Goal: Task Accomplishment & Management: Manage account settings

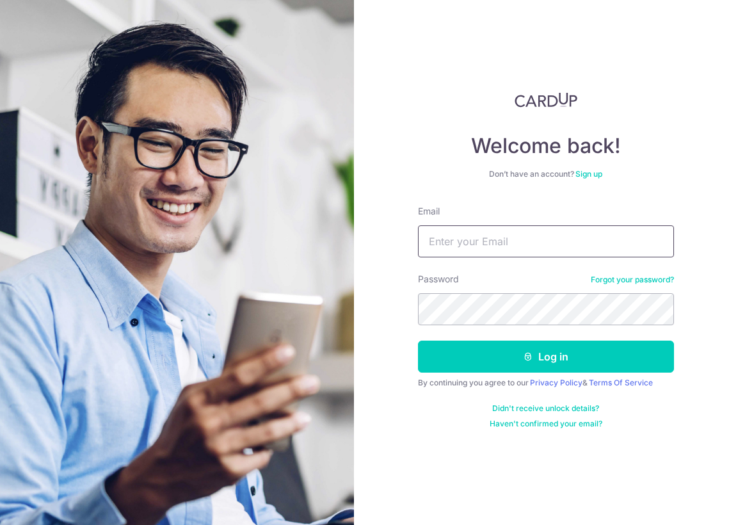
drag, startPoint x: 0, startPoint y: 0, endPoint x: 467, endPoint y: 243, distance: 526.1
click at [467, 243] on input "Email" at bounding box center [546, 241] width 256 height 32
type input "[EMAIL_ADDRESS][DOMAIN_NAME]"
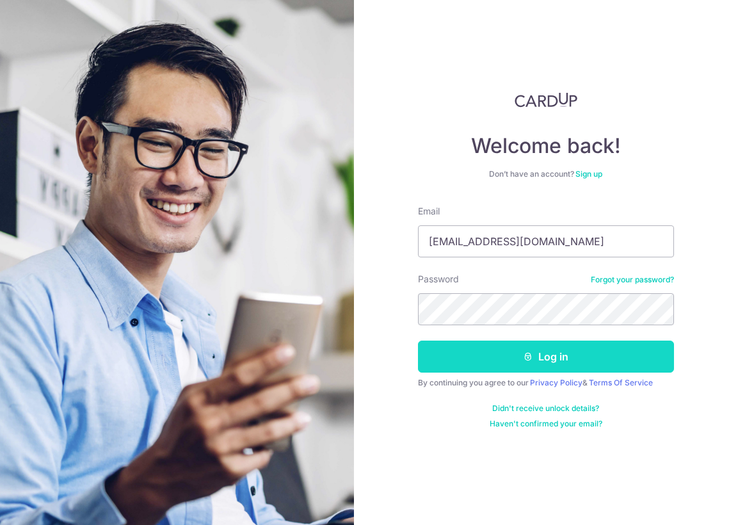
click at [573, 352] on button "Log in" at bounding box center [546, 356] width 256 height 32
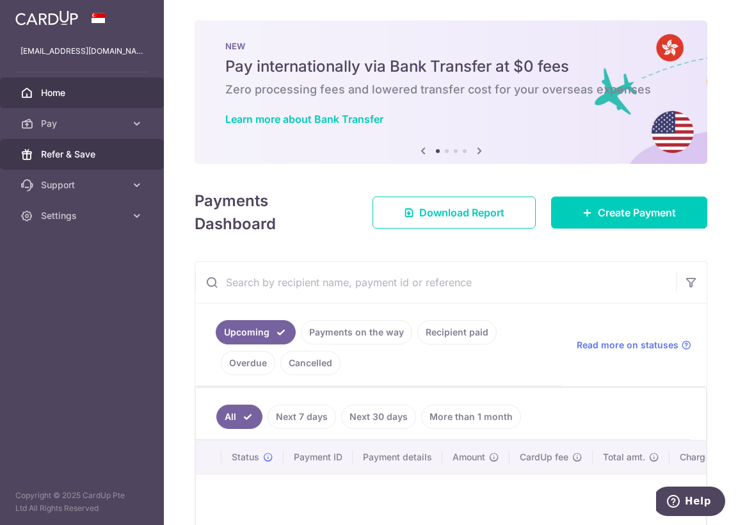
click at [64, 157] on span "Refer & Save" at bounding box center [83, 154] width 84 height 13
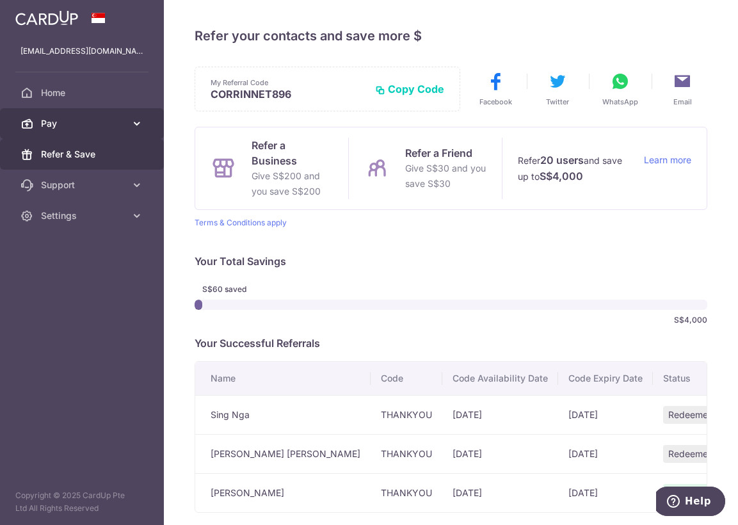
click at [56, 128] on span "Pay" at bounding box center [83, 123] width 84 height 13
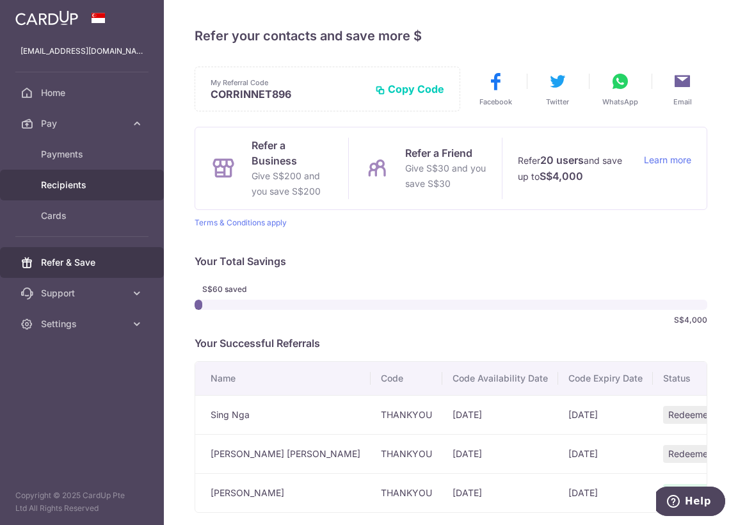
click at [61, 186] on span "Recipients" at bounding box center [83, 185] width 84 height 13
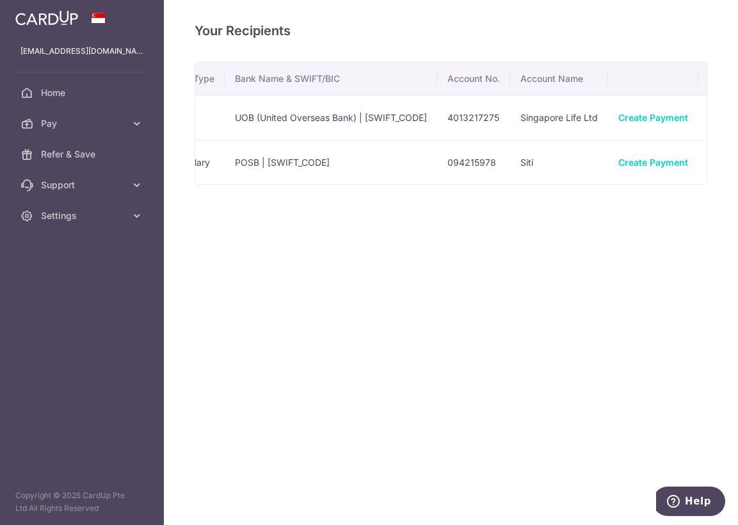
scroll to position [0, 201]
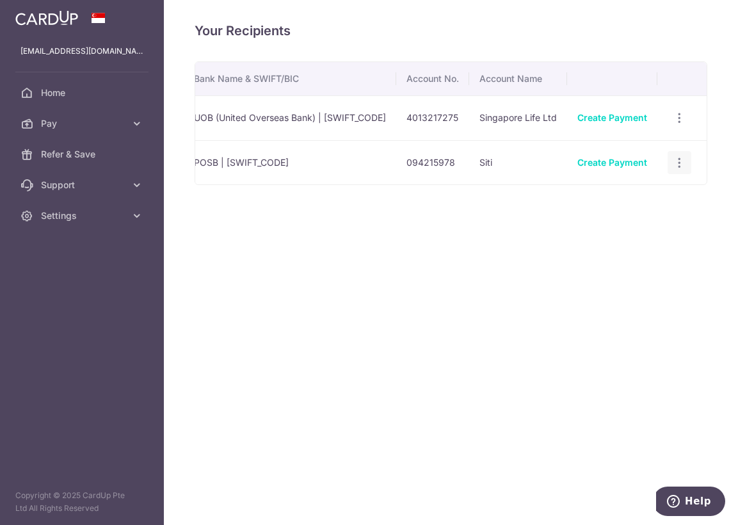
click at [681, 125] on icon "button" at bounding box center [679, 117] width 13 height 13
click at [681, 157] on icon "button" at bounding box center [679, 162] width 13 height 13
click at [681, 125] on icon "button" at bounding box center [679, 117] width 13 height 13
click at [681, 164] on icon "button" at bounding box center [679, 162] width 13 height 13
click at [679, 125] on icon "button" at bounding box center [679, 117] width 13 height 13
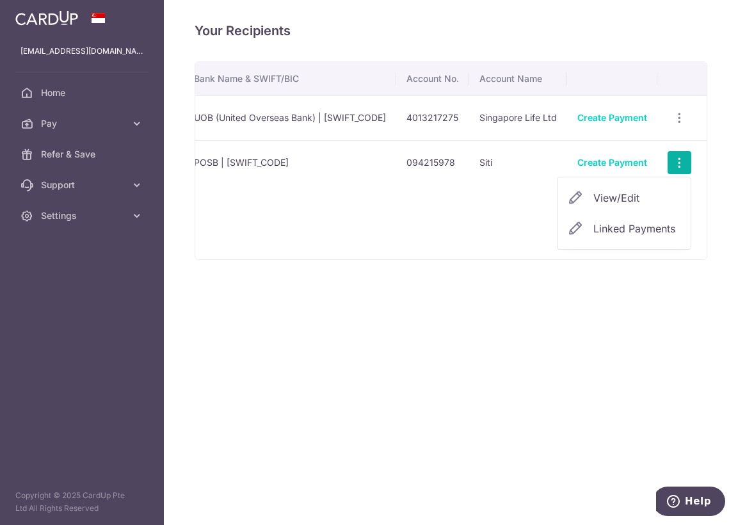
click at [609, 194] on span "View/Edit" at bounding box center [636, 197] width 87 height 15
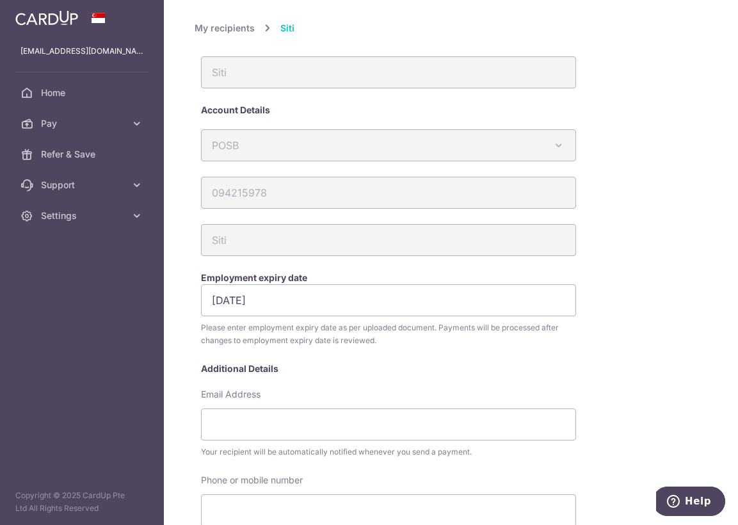
click at [241, 30] on link "My recipients" at bounding box center [225, 27] width 60 height 15
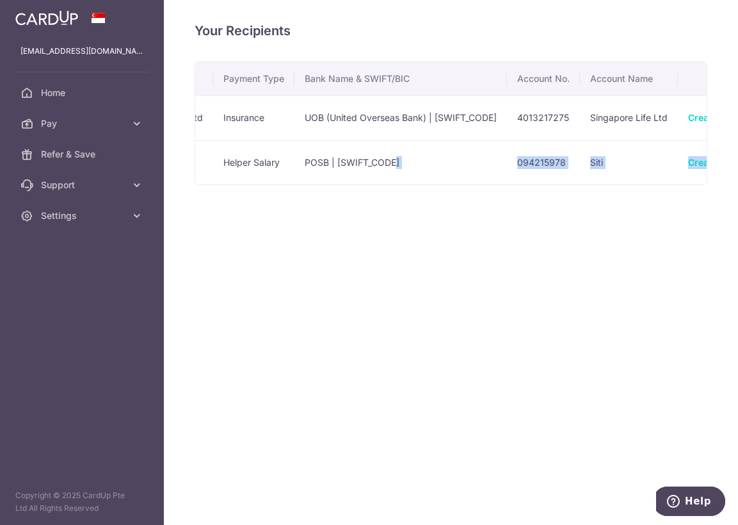
scroll to position [0, 201]
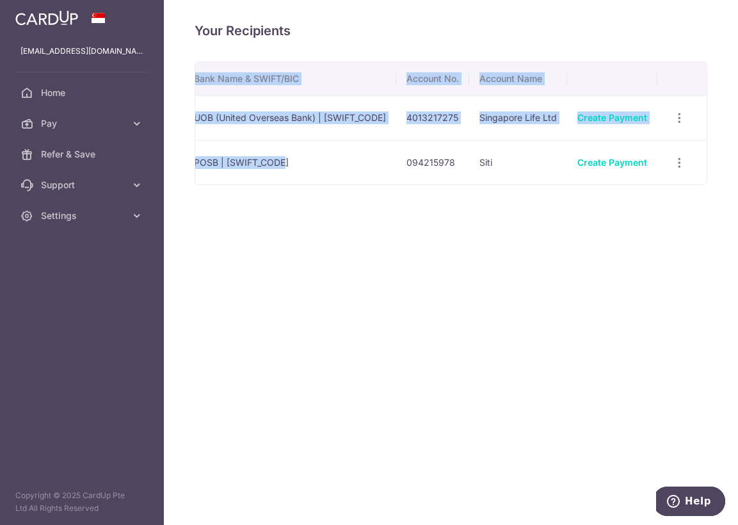
drag, startPoint x: 535, startPoint y: 184, endPoint x: 714, endPoint y: 184, distance: 179.2
click at [714, 184] on div "Your Recipients Name Payment Type Bank Name & SWIFT/BIC Account No. Account Nam…" at bounding box center [451, 262] width 574 height 525
click at [662, 205] on div "Your Recipients Name Payment Type Bank Name & SWIFT/BIC Account No. Account Nam…" at bounding box center [451, 262] width 574 height 525
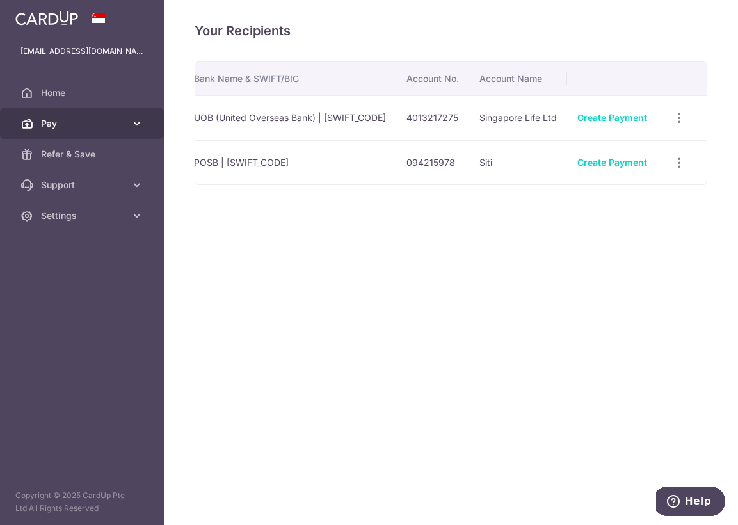
click at [133, 125] on icon at bounding box center [137, 123] width 13 height 13
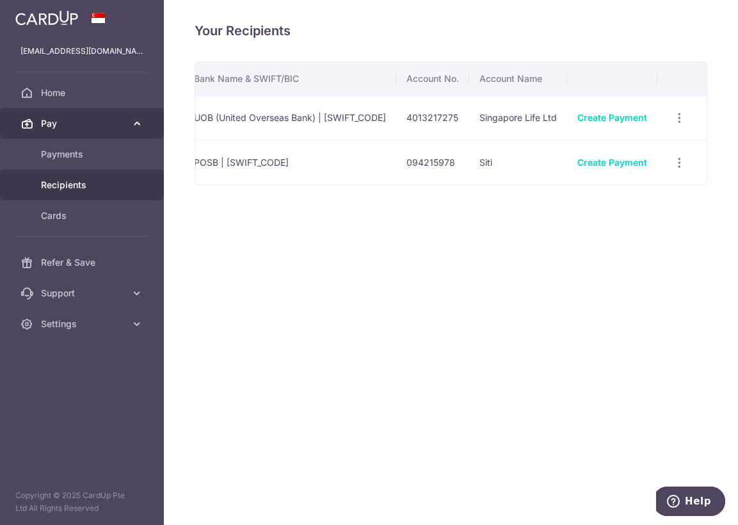
click at [133, 125] on icon at bounding box center [137, 123] width 13 height 13
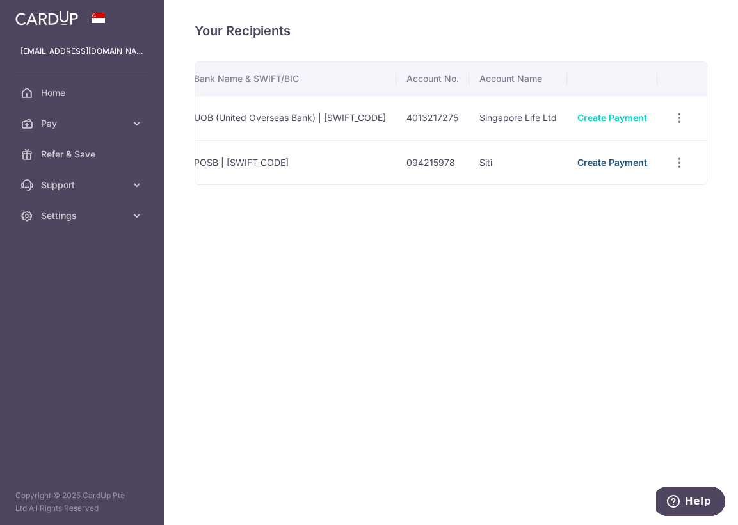
click at [600, 164] on link "Create Payment" at bounding box center [612, 162] width 70 height 11
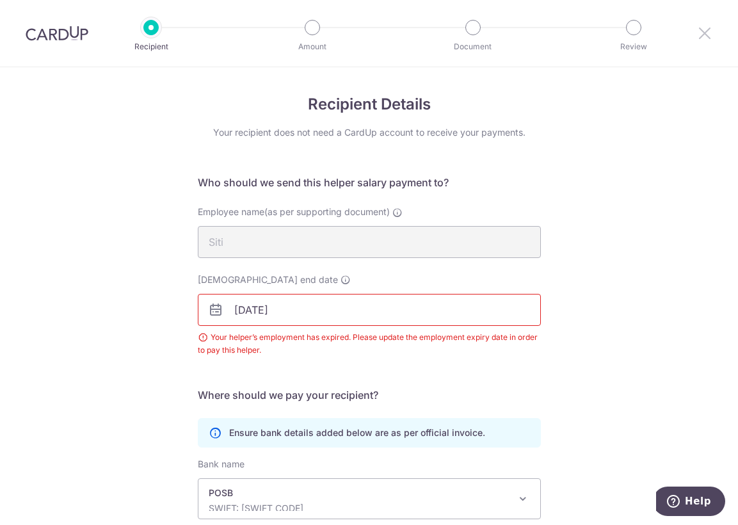
drag, startPoint x: 701, startPoint y: 31, endPoint x: 414, endPoint y: 57, distance: 287.9
click at [701, 31] on icon at bounding box center [704, 33] width 15 height 16
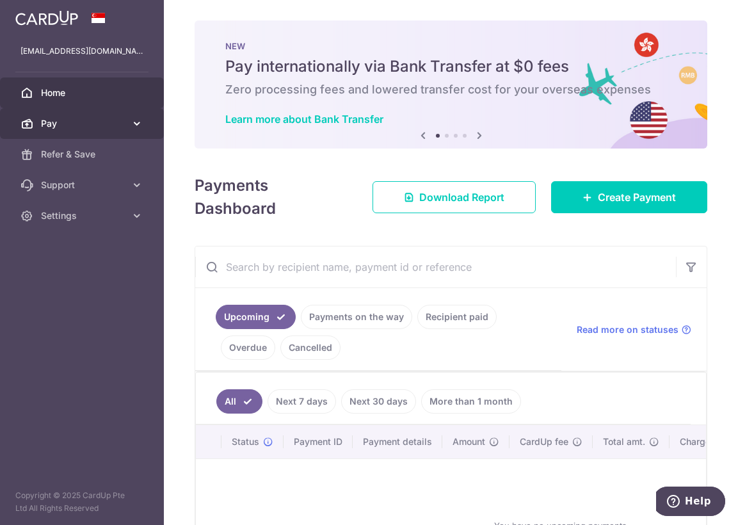
click at [90, 127] on span "Pay" at bounding box center [83, 123] width 84 height 13
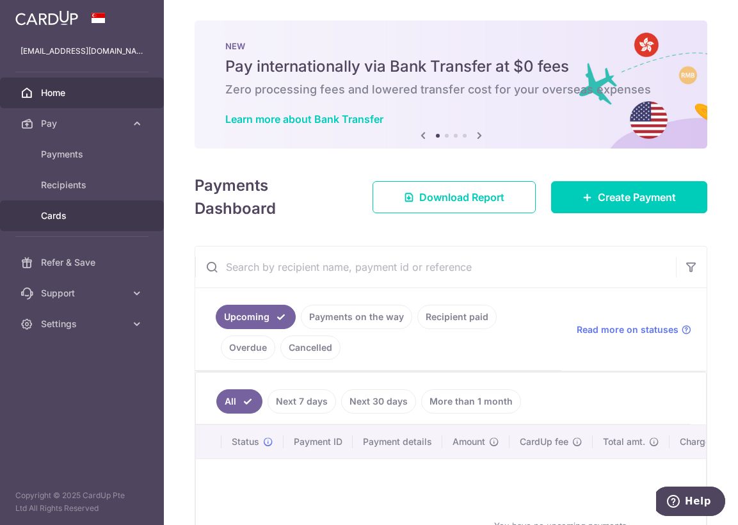
click at [60, 213] on span "Cards" at bounding box center [83, 215] width 84 height 13
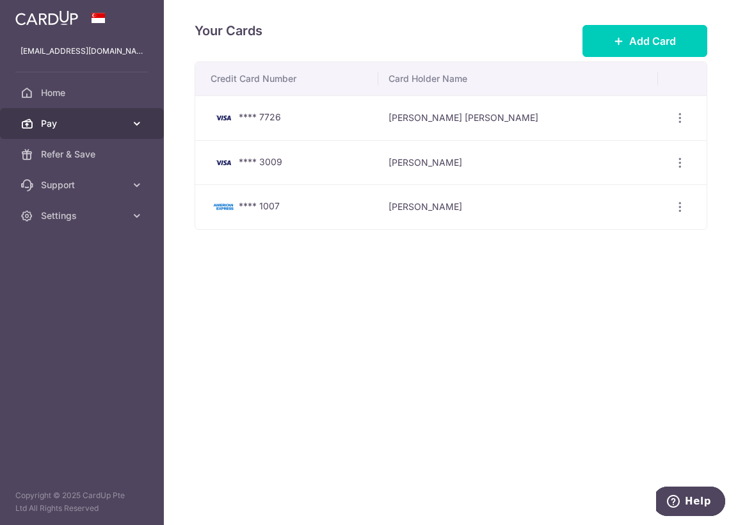
click at [94, 124] on span "Pay" at bounding box center [83, 123] width 84 height 13
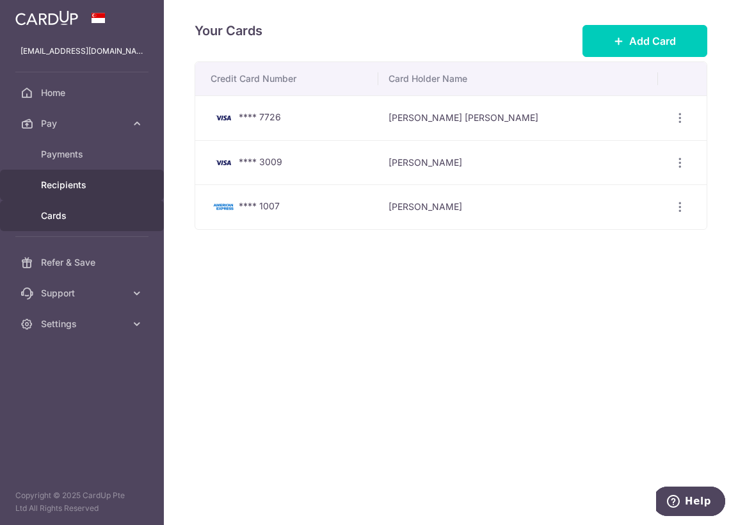
click at [71, 184] on span "Recipients" at bounding box center [83, 185] width 84 height 13
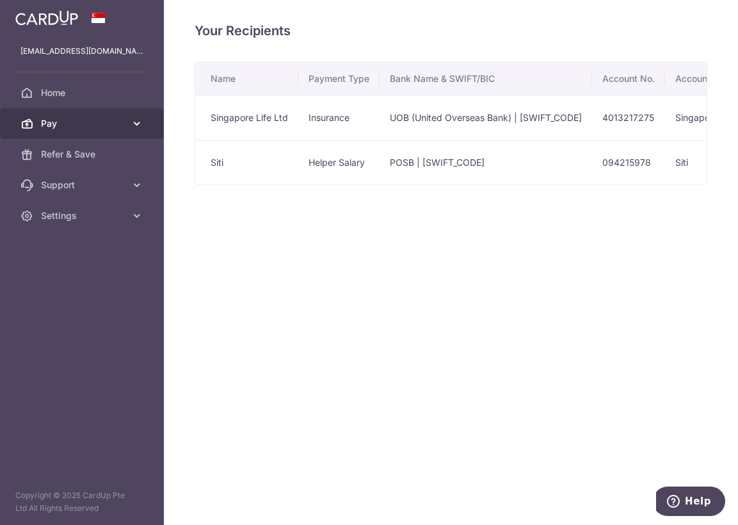
click at [78, 125] on span "Pay" at bounding box center [83, 123] width 84 height 13
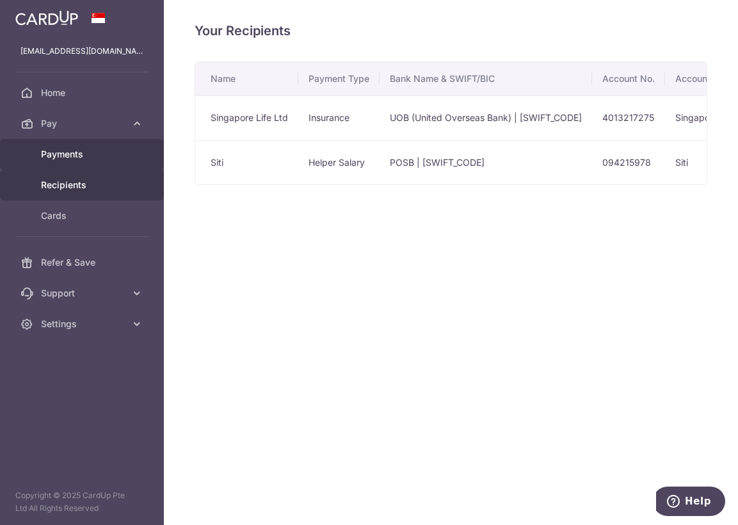
click at [74, 159] on span "Payments" at bounding box center [83, 154] width 84 height 13
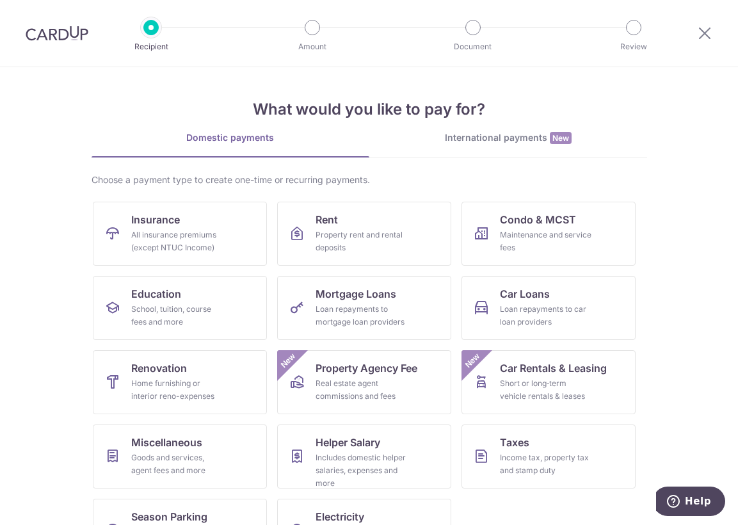
scroll to position [48, 0]
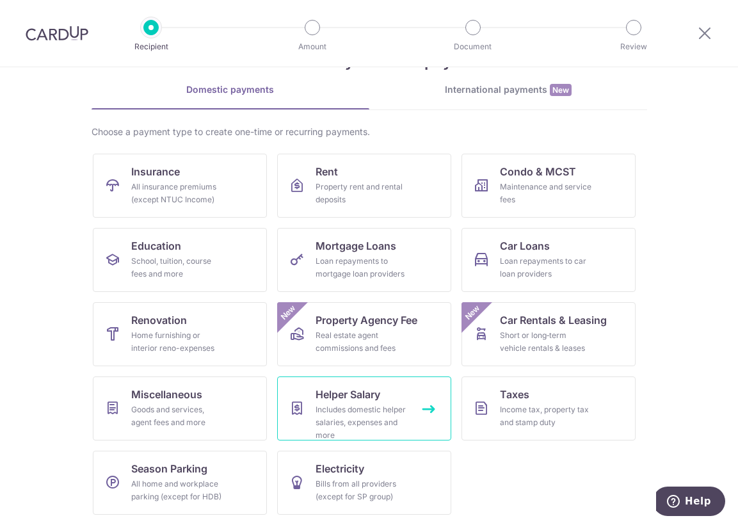
click at [385, 424] on div "Includes domestic helper salaries, expenses and more" at bounding box center [362, 422] width 92 height 38
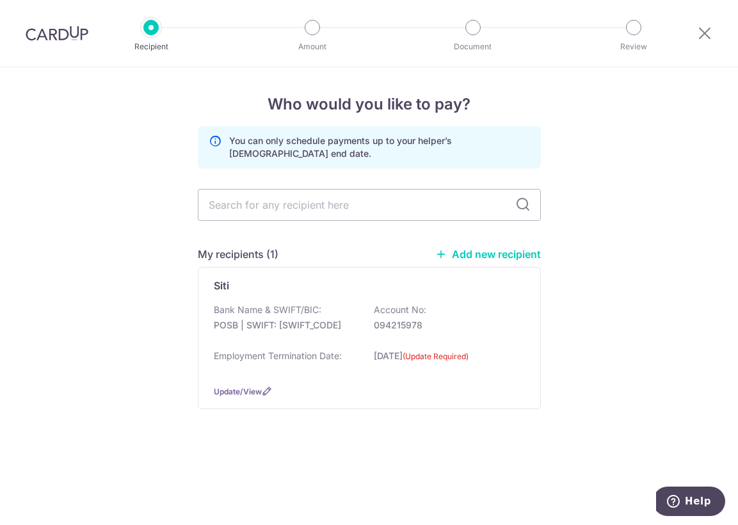
click at [478, 257] on link "Add new recipient" at bounding box center [488, 254] width 106 height 13
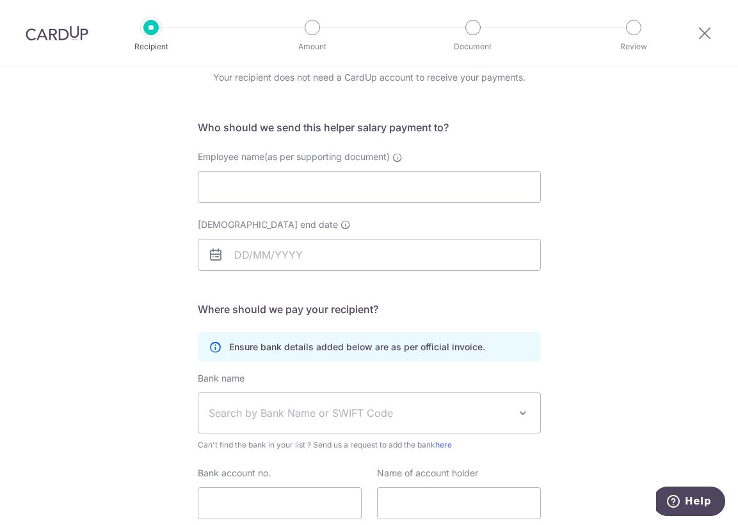
scroll to position [152, 0]
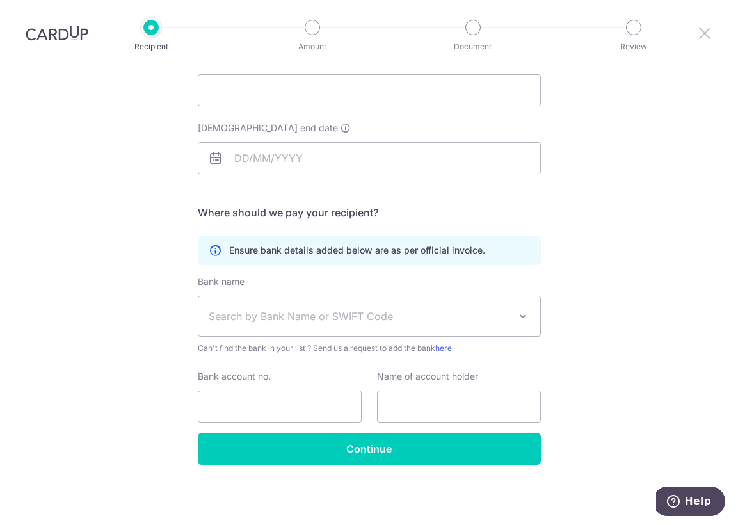
drag, startPoint x: 700, startPoint y: 34, endPoint x: 430, endPoint y: 62, distance: 271.5
click at [700, 36] on icon at bounding box center [704, 33] width 15 height 16
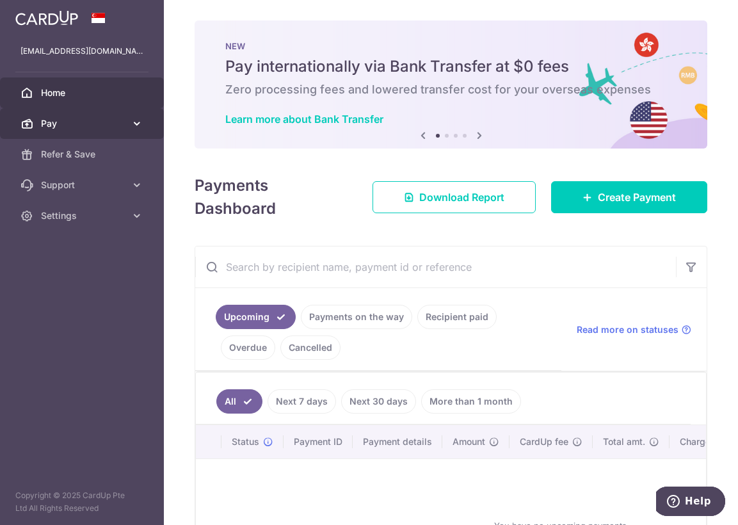
click at [57, 125] on span "Pay" at bounding box center [83, 123] width 84 height 13
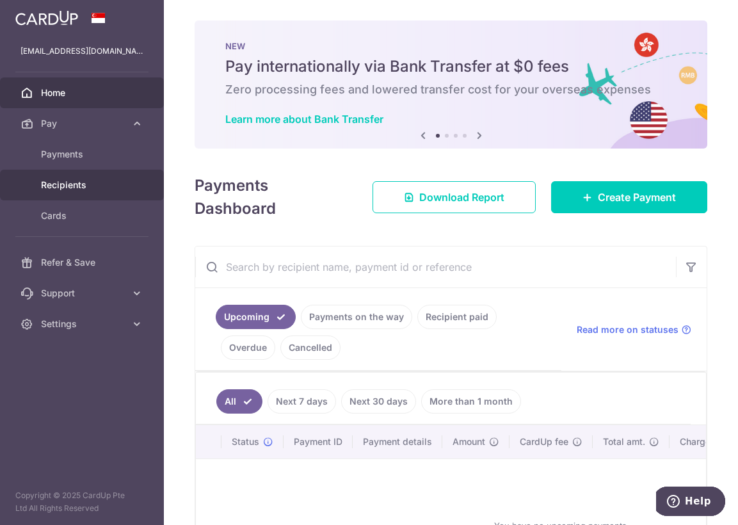
click at [67, 180] on span "Recipients" at bounding box center [83, 185] width 84 height 13
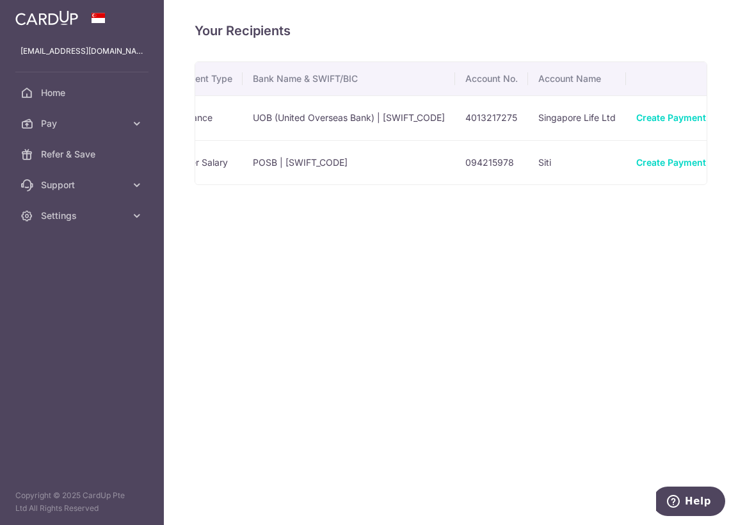
scroll to position [0, 201]
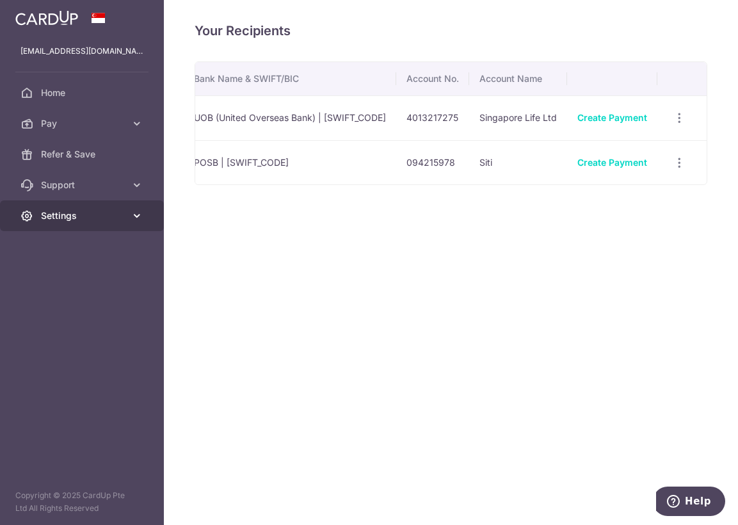
click at [53, 209] on link "Settings" at bounding box center [82, 215] width 164 height 31
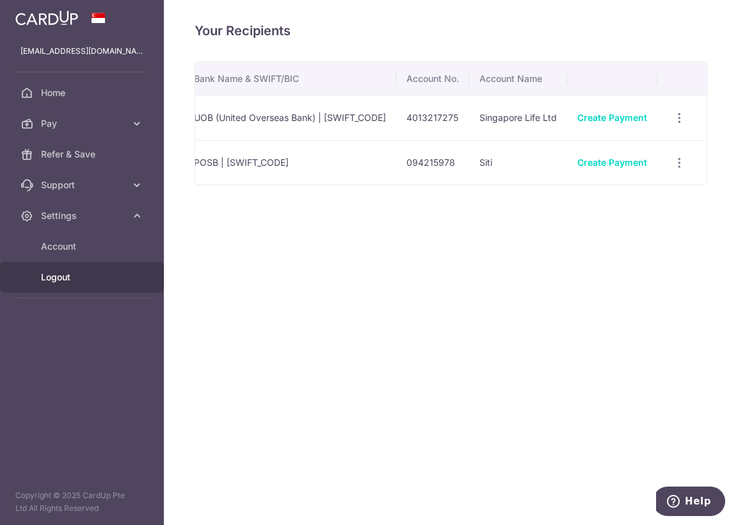
click at [49, 278] on span "Logout" at bounding box center [83, 277] width 84 height 13
